Goal: Find specific page/section: Find specific page/section

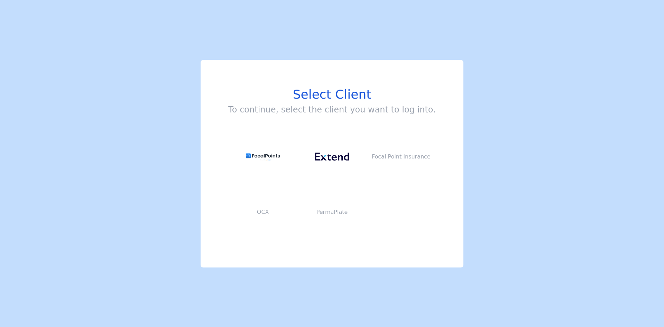
click at [337, 157] on main "Select Client To continue, select the client you want to log into. Focal Point …" at bounding box center [332, 163] width 664 height 327
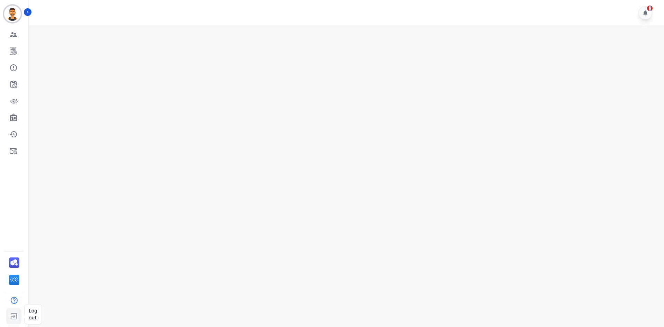
click at [14, 316] on img "Sidebar" at bounding box center [14, 315] width 12 height 13
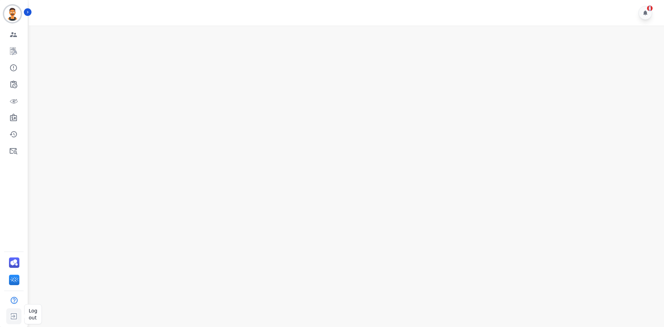
click at [14, 316] on img "Sidebar" at bounding box center [14, 315] width 12 height 13
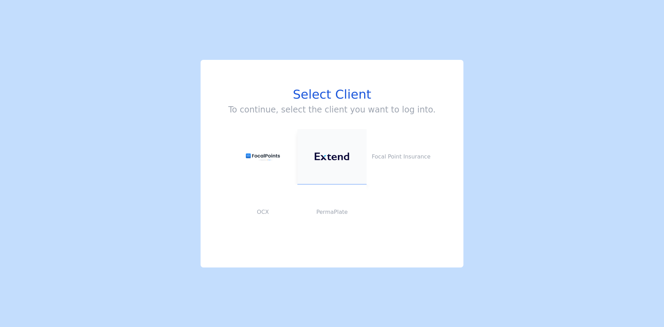
click at [331, 154] on img at bounding box center [332, 156] width 35 height 8
